Goal: Task Accomplishment & Management: Manage account settings

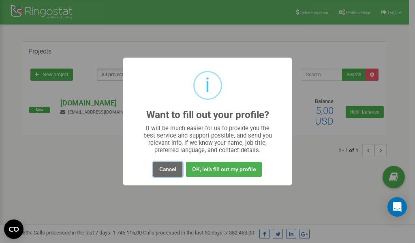
click at [168, 171] on button "Cancel" at bounding box center [167, 169] width 29 height 15
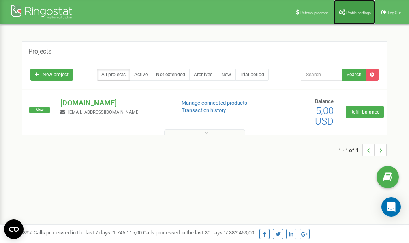
click at [352, 11] on span "Profile settings" at bounding box center [358, 13] width 25 height 4
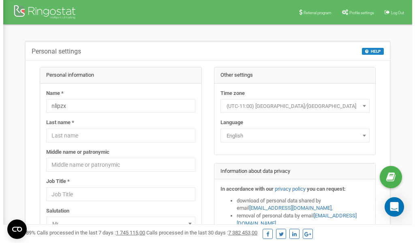
scroll to position [41, 0]
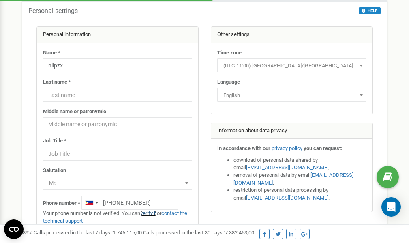
click at [150, 214] on link "verify it" at bounding box center [148, 213] width 17 height 6
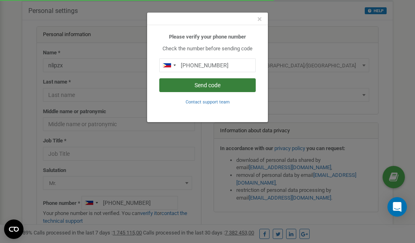
click at [202, 84] on button "Send code" at bounding box center [207, 85] width 97 height 14
